Goal: Task Accomplishment & Management: Use online tool/utility

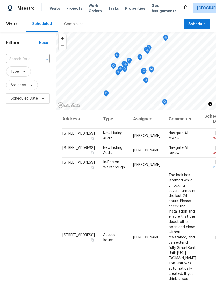
scroll to position [0, 0]
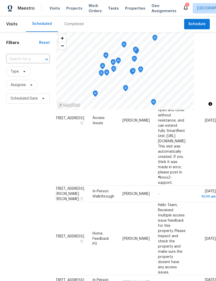
scroll to position [117, 45]
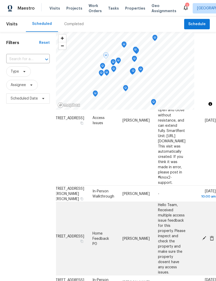
click at [203, 236] on icon at bounding box center [204, 238] width 5 height 5
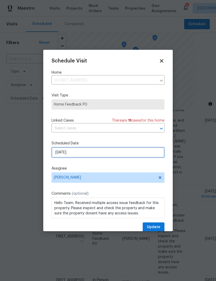
click at [62, 152] on input "8/20/2025" at bounding box center [108, 152] width 113 height 10
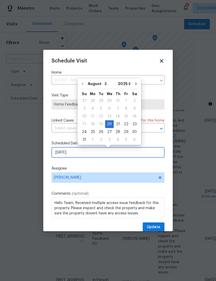
scroll to position [0, 0]
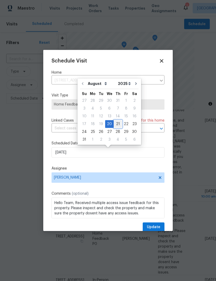
click at [114, 122] on div "21" at bounding box center [118, 123] width 8 height 7
type input "8/21/2025"
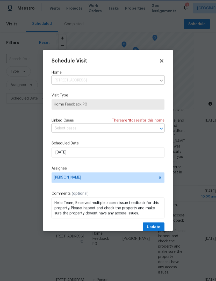
scroll to position [0, 0]
click at [157, 224] on button "Update" at bounding box center [154, 227] width 22 height 10
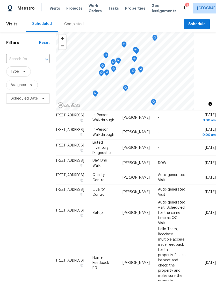
scroll to position [239, 45]
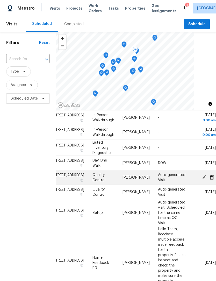
click at [203, 179] on icon at bounding box center [204, 176] width 5 height 5
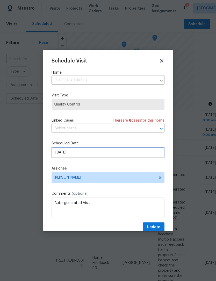
click at [60, 153] on input "8/21/2025" at bounding box center [108, 152] width 113 height 10
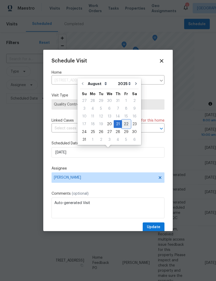
click at [122, 124] on div "22" at bounding box center [126, 123] width 8 height 7
type input "8/22/2025"
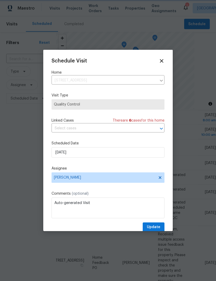
scroll to position [0, 0]
click at [159, 224] on button "Update" at bounding box center [154, 227] width 22 height 10
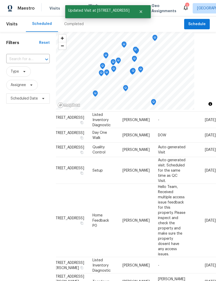
scroll to position [266, 45]
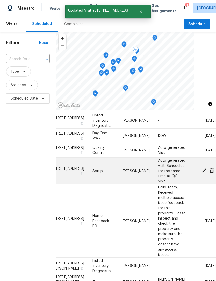
click at [203, 172] on icon at bounding box center [204, 170] width 4 height 4
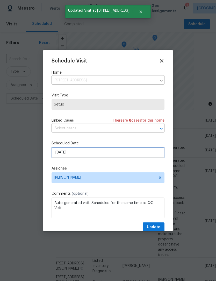
click at [61, 156] on input "8/21/2025" at bounding box center [108, 152] width 113 height 10
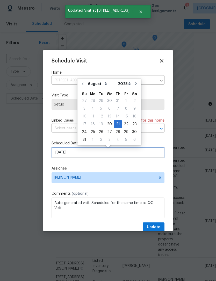
scroll to position [0, 0]
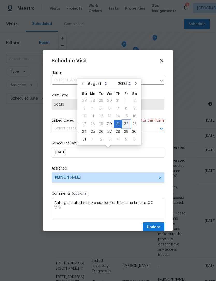
click at [123, 123] on div "22" at bounding box center [126, 123] width 8 height 7
type input "8/22/2025"
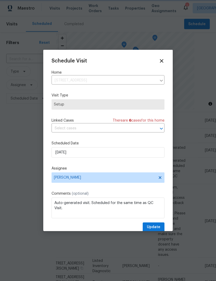
scroll to position [0, 0]
click at [156, 226] on span "Update" at bounding box center [153, 227] width 13 height 6
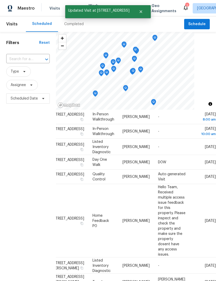
scroll to position [238, 45]
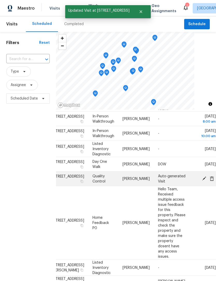
click at [205, 180] on icon at bounding box center [204, 178] width 5 height 5
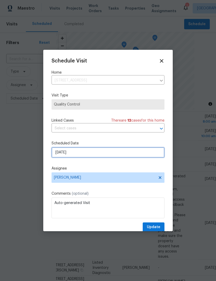
click at [64, 152] on input "8/21/2025" at bounding box center [108, 152] width 113 height 10
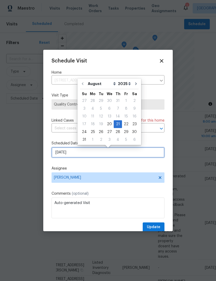
scroll to position [0, 0]
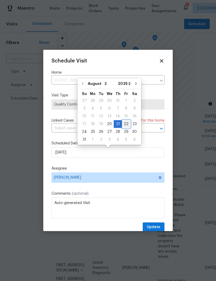
click at [123, 124] on div "22" at bounding box center [126, 123] width 8 height 7
type input "8/22/2025"
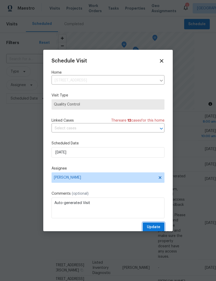
click at [158, 226] on span "Update" at bounding box center [153, 227] width 13 height 6
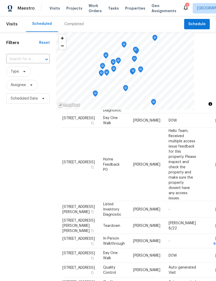
scroll to position [281, 0]
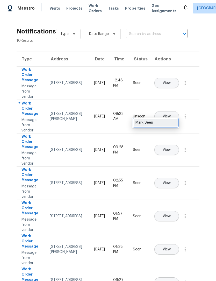
click at [171, 123] on div "Mark Seen" at bounding box center [155, 122] width 40 height 5
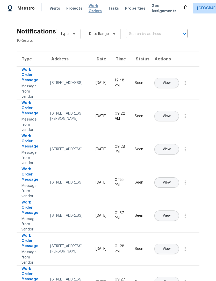
click at [89, 6] on span "Work Orders" at bounding box center [95, 8] width 13 height 10
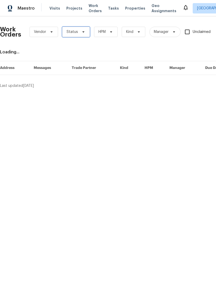
click at [75, 30] on span "Status" at bounding box center [72, 31] width 11 height 5
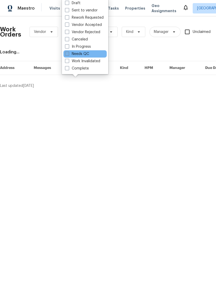
click at [70, 55] on label "Needs QC" at bounding box center [77, 53] width 24 height 5
click at [68, 55] on input "Needs QC" at bounding box center [66, 52] width 3 height 3
checkbox input "true"
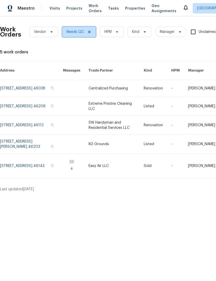
click at [89, 32] on icon at bounding box center [89, 32] width 4 height 4
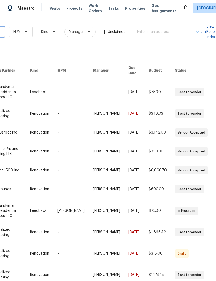
scroll to position [0, 85]
click at [158, 28] on input "text" at bounding box center [160, 32] width 52 height 8
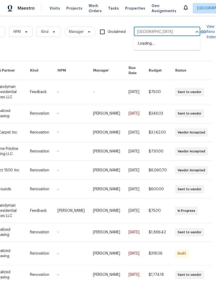
type input "meadow lake"
click at [157, 43] on li "[STREET_ADDRESS]" at bounding box center [167, 43] width 66 height 9
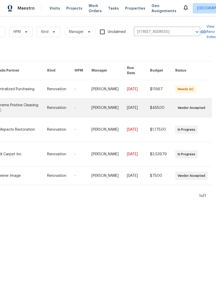
click at [13, 100] on link at bounding box center [21, 107] width 52 height 19
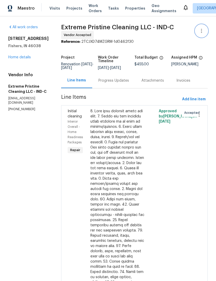
click at [200, 29] on icon "button" at bounding box center [201, 31] width 6 height 6
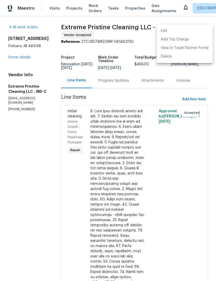
click at [175, 29] on li "Edit" at bounding box center [185, 31] width 56 height 9
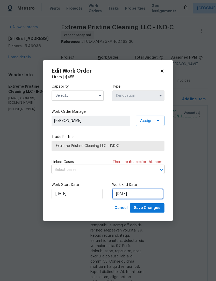
click at [136, 195] on input "8/21/2025" at bounding box center [137, 193] width 51 height 10
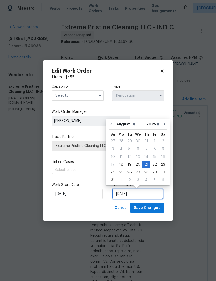
scroll to position [10, 0]
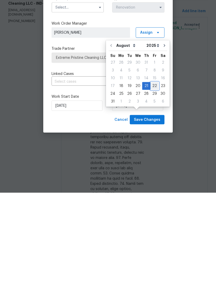
click at [152, 170] on div "22" at bounding box center [154, 173] width 8 height 7
type input "8/22/2025"
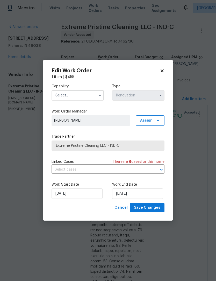
click at [64, 96] on input "text" at bounding box center [78, 95] width 52 height 10
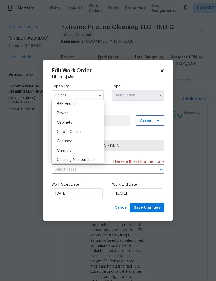
scroll to position [39, 0]
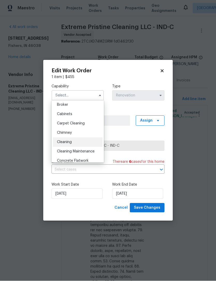
click at [57, 140] on div "Cleaning" at bounding box center [78, 141] width 50 height 9
type input "Cleaning"
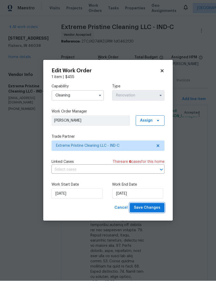
click at [154, 207] on span "Save Changes" at bounding box center [147, 208] width 26 height 6
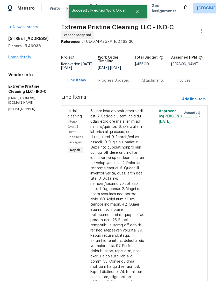
click at [17, 55] on link "Home details" at bounding box center [19, 57] width 23 height 4
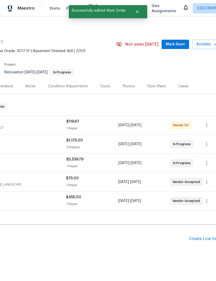
scroll to position [0, 72]
click at [205, 143] on icon "button" at bounding box center [206, 144] width 6 height 6
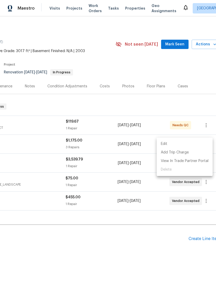
click at [182, 142] on li "Edit" at bounding box center [185, 144] width 56 height 9
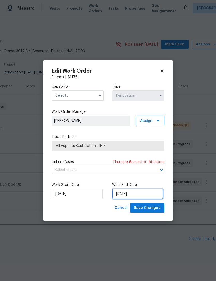
click at [144, 192] on input "8/19/2025" at bounding box center [137, 193] width 51 height 10
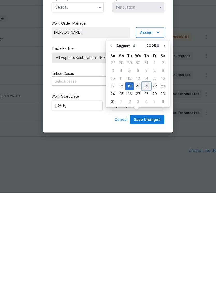
click at [143, 171] on div "21" at bounding box center [146, 174] width 8 height 7
type input "8/21/2025"
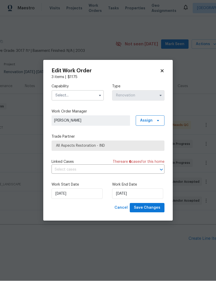
click at [65, 92] on input "text" at bounding box center [78, 95] width 52 height 10
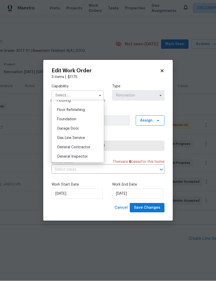
scroll to position [207, 0]
click at [62, 147] on span "General Contractor" at bounding box center [73, 147] width 33 height 4
type input "General Contractor"
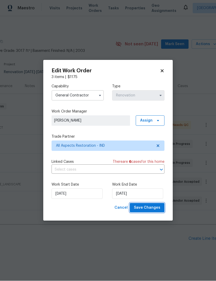
click at [156, 209] on span "Save Changes" at bounding box center [147, 208] width 26 height 6
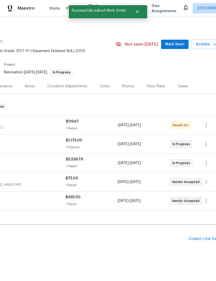
scroll to position [0, 0]
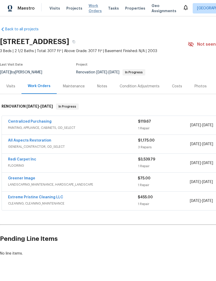
click at [89, 9] on span "Work Orders" at bounding box center [95, 8] width 13 height 10
